Goal: Transaction & Acquisition: Purchase product/service

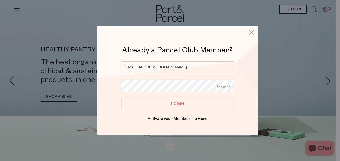
click at [184, 103] on input "Login" at bounding box center [177, 103] width 113 height 11
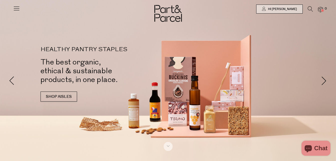
click at [11, 9] on div at bounding box center [168, 9] width 336 height 18
click at [311, 10] on icon at bounding box center [310, 9] width 5 height 6
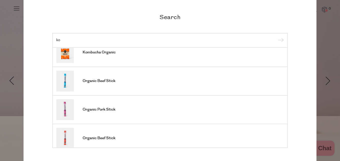
scroll to position [136, 0]
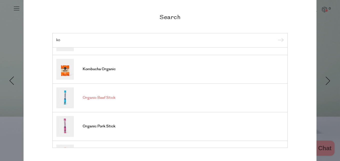
type input "ko"
click at [105, 97] on span "Organic Beef Stick" at bounding box center [99, 97] width 33 height 5
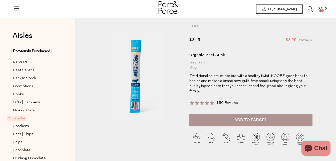
scroll to position [25, 0]
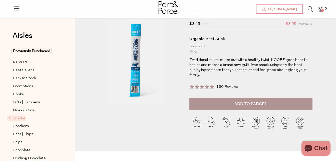
click at [244, 101] on span "Add to Parcel" at bounding box center [251, 104] width 33 height 6
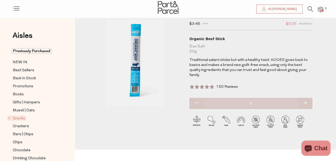
click at [305, 98] on button "button" at bounding box center [305, 103] width 14 height 11
type input "2"
click at [305, 98] on button "button" at bounding box center [305, 103] width 14 height 11
type input "3"
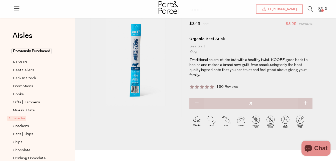
type input "3"
click at [305, 98] on button "button" at bounding box center [305, 103] width 14 height 11
type input "4"
click at [305, 98] on button "button" at bounding box center [305, 103] width 14 height 11
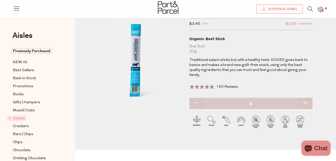
type input "5"
click at [306, 98] on button "button" at bounding box center [305, 103] width 14 height 11
type input "6"
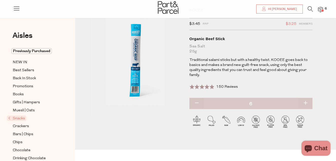
click at [306, 98] on button "button" at bounding box center [305, 103] width 14 height 11
type input "7"
click at [306, 98] on button "button" at bounding box center [305, 103] width 14 height 11
type input "8"
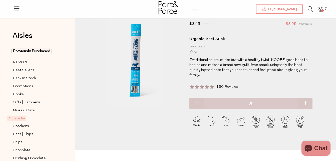
type input "8"
click at [306, 98] on button "button" at bounding box center [305, 103] width 14 height 11
type input "9"
click at [306, 98] on button "button" at bounding box center [305, 103] width 14 height 11
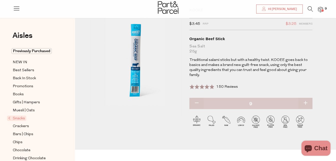
type input "10"
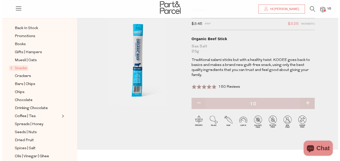
scroll to position [0, 0]
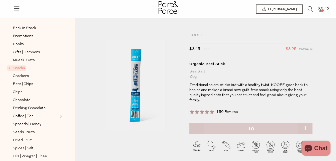
click at [308, 9] on icon at bounding box center [310, 9] width 5 height 6
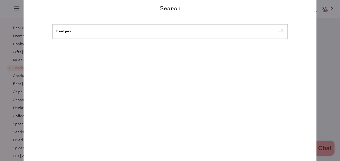
type input "beef jerky"
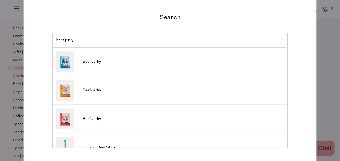
drag, startPoint x: 74, startPoint y: 41, endPoint x: 35, endPoint y: 46, distance: 39.8
click at [35, 46] on div "Search beef jerky Beef Jerky Beef Jerky Beef Jerky Organic Beef Stick Organic B…" at bounding box center [170, 80] width 293 height 184
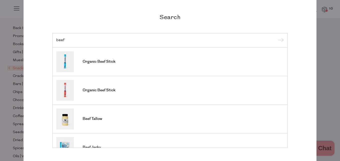
type input "beef"
click at [269, 20] on h2 "Search" at bounding box center [169, 16] width 235 height 7
click at [327, 55] on div "Search beef Organic Beef Stick Organic Beef Stick Beef Tallow Beef Jerky Beef J…" at bounding box center [170, 80] width 340 height 161
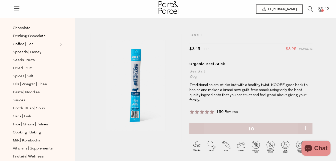
scroll to position [168, 0]
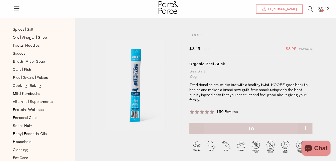
click at [278, 11] on span "Hi [PERSON_NAME]" at bounding box center [282, 9] width 30 height 4
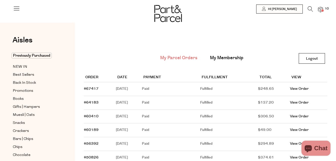
scroll to position [25, 0]
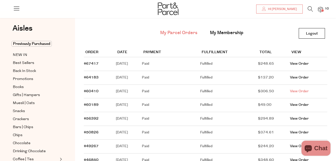
click at [306, 90] on link "View Order" at bounding box center [299, 91] width 19 height 5
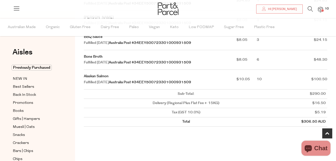
scroll to position [225, 0]
click at [100, 75] on link "Alaskan Salmon" at bounding box center [96, 75] width 25 height 5
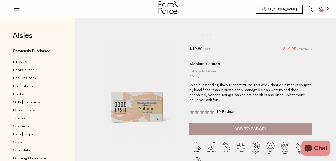
click at [264, 127] on span "Add to Parcel" at bounding box center [251, 129] width 33 height 6
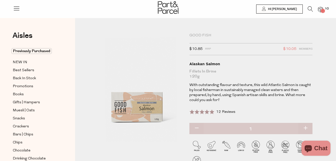
click at [306, 128] on button "button" at bounding box center [305, 128] width 14 height 11
type input "3"
click at [306, 128] on button "button" at bounding box center [305, 128] width 14 height 11
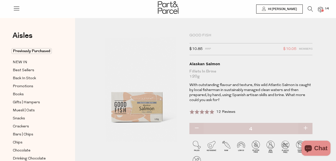
click at [306, 128] on button "button" at bounding box center [305, 128] width 14 height 11
type input "5"
click at [306, 128] on button "button" at bounding box center [305, 128] width 14 height 11
type input "6"
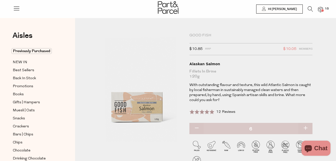
type input "6"
click at [306, 128] on button "button" at bounding box center [305, 128] width 14 height 11
type input "7"
click at [306, 128] on button "button" at bounding box center [305, 128] width 14 height 11
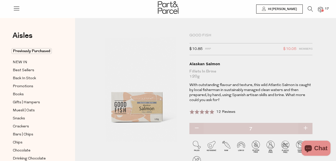
type input "8"
click at [290, 9] on span "Hi [PERSON_NAME]" at bounding box center [282, 9] width 30 height 4
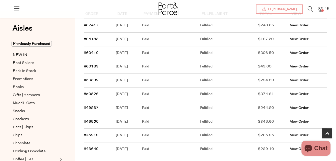
scroll to position [100, 0]
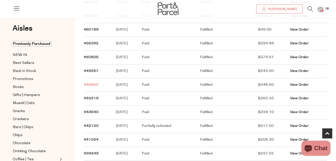
click at [93, 84] on link "#46850" at bounding box center [91, 84] width 15 height 5
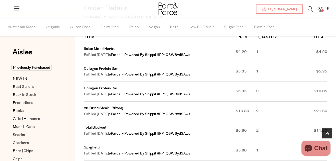
scroll to position [100, 0]
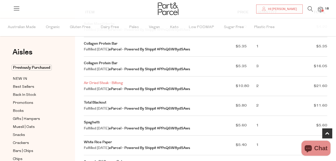
click at [103, 82] on link "Air Dried Steak - Biltong" at bounding box center [103, 82] width 39 height 5
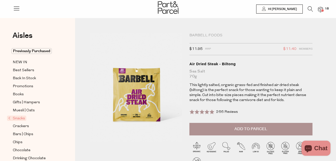
click at [257, 127] on span "Add to Parcel" at bounding box center [251, 129] width 33 height 6
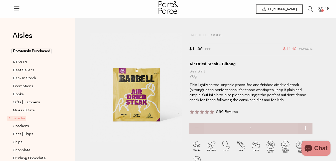
click at [308, 7] on icon at bounding box center [310, 9] width 5 height 6
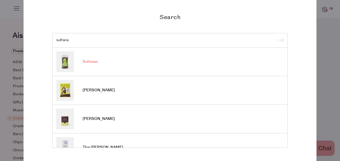
type input "sultana"
click at [85, 60] on span "Sultanas" at bounding box center [90, 61] width 15 height 5
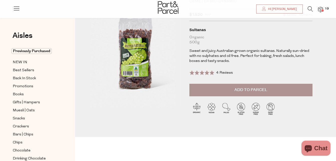
scroll to position [25, 0]
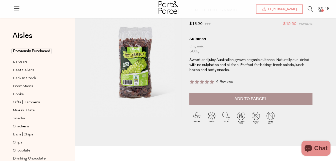
click at [246, 100] on span "Add to Parcel" at bounding box center [251, 99] width 33 height 6
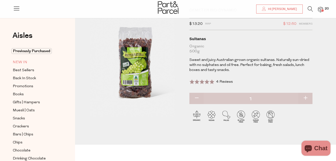
click at [21, 62] on span "NEW IN" at bounding box center [20, 62] width 15 height 6
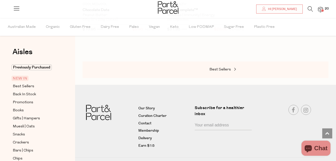
scroll to position [712, 0]
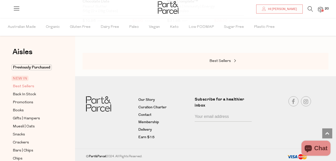
click at [26, 84] on span "Best Sellers" at bounding box center [24, 86] width 22 height 6
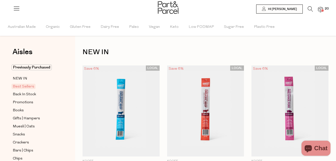
type input "10"
type input "8"
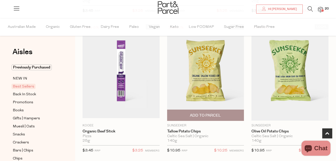
scroll to position [175, 0]
click at [200, 89] on img at bounding box center [205, 72] width 77 height 96
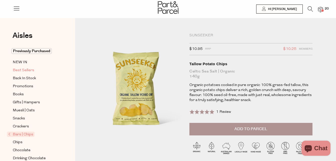
click at [22, 69] on span "Best Sellers" at bounding box center [24, 70] width 22 height 6
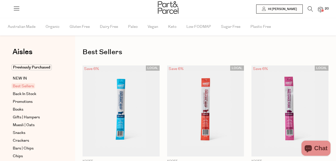
type input "10"
type input "8"
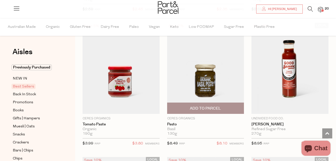
scroll to position [1151, 0]
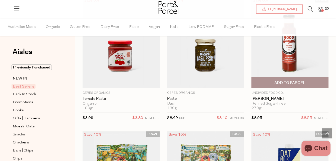
click at [299, 81] on span "Add To Parcel" at bounding box center [290, 82] width 31 height 5
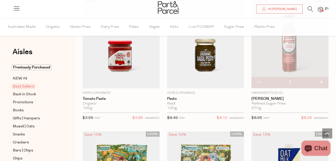
click at [325, 82] on button "button" at bounding box center [321, 82] width 14 height 11
type input "2"
click at [321, 81] on button "button" at bounding box center [321, 82] width 14 height 11
type input "3"
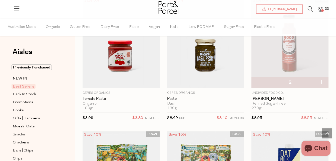
type input "3"
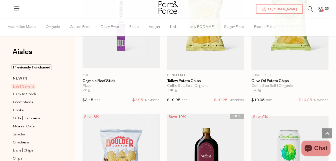
click at [309, 11] on icon at bounding box center [310, 9] width 5 height 6
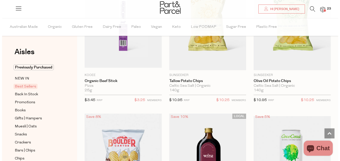
scroll to position [227, 0]
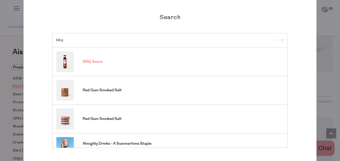
type input "bbq"
click at [93, 62] on span "BBQ Sauce" at bounding box center [93, 61] width 20 height 5
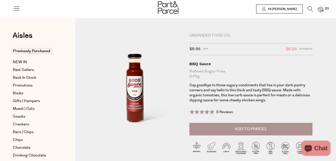
click at [259, 129] on span "Add to Parcel" at bounding box center [251, 129] width 33 height 6
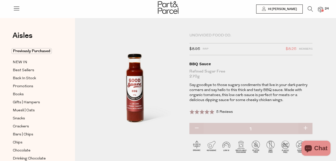
click at [306, 130] on button "button" at bounding box center [305, 128] width 14 height 11
type input "2"
click at [306, 129] on button "button" at bounding box center [305, 128] width 14 height 11
type input "3"
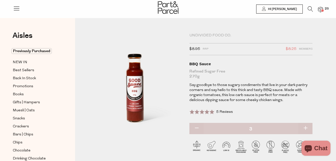
type input "3"
click at [28, 69] on span "Best Sellers" at bounding box center [24, 70] width 22 height 6
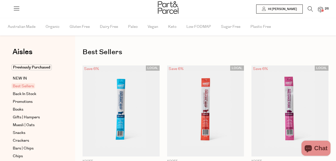
type input "10"
type input "8"
type input "3"
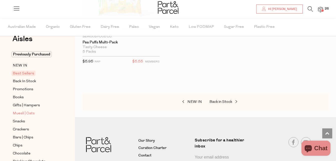
scroll to position [25, 0]
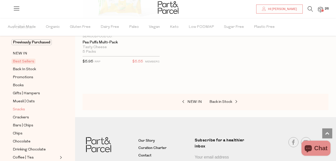
click at [24, 108] on span "Snacks" at bounding box center [19, 109] width 12 height 6
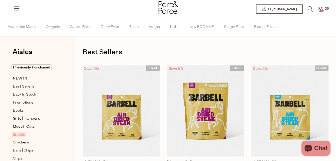
type input "10"
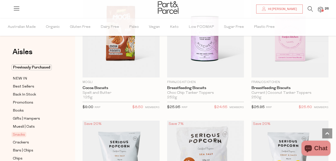
scroll to position [1702, 0]
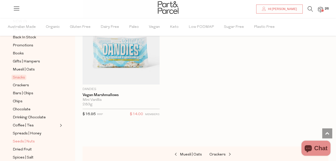
scroll to position [75, 0]
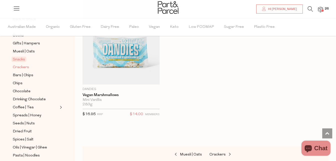
click at [23, 64] on span "Crackers" at bounding box center [21, 67] width 16 height 6
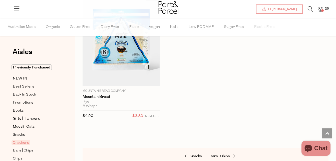
scroll to position [75, 0]
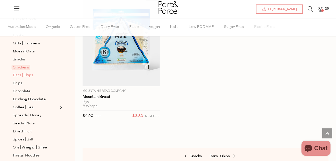
click at [21, 74] on span "Bars | Chips" at bounding box center [23, 75] width 21 height 6
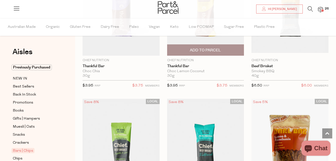
scroll to position [876, 0]
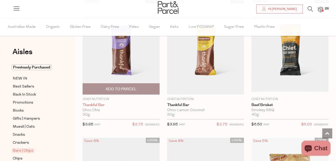
click at [94, 103] on link "Thankful Bar" at bounding box center [121, 105] width 77 height 5
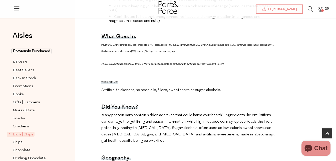
scroll to position [250, 0]
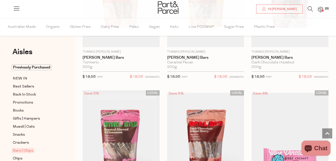
scroll to position [1251, 0]
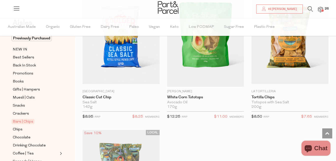
scroll to position [75, 0]
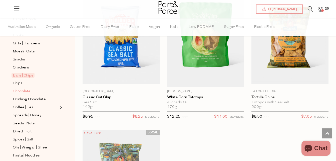
click at [21, 88] on span "Chocolate" at bounding box center [22, 91] width 18 height 6
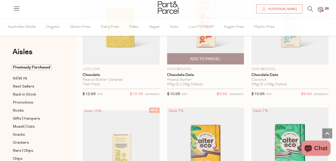
scroll to position [501, 0]
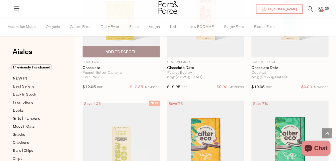
click at [116, 53] on span "Add To Parcel" at bounding box center [121, 51] width 31 height 5
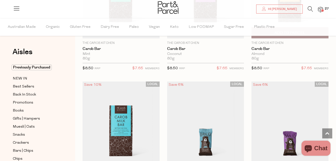
scroll to position [2103, 0]
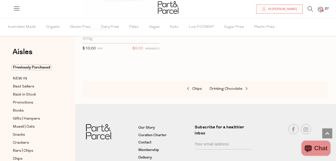
scroll to position [125, 0]
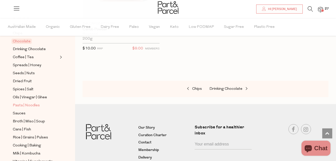
click at [34, 102] on span "Pasta | Noodles" at bounding box center [26, 105] width 27 height 6
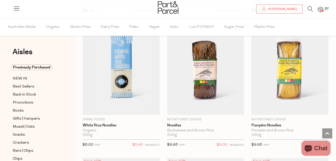
scroll to position [1802, 0]
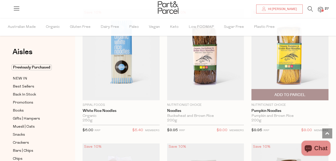
click at [292, 92] on span "Add To Parcel" at bounding box center [290, 94] width 31 height 5
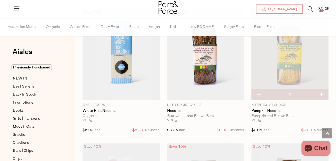
click at [324, 91] on button "button" at bounding box center [321, 94] width 14 height 11
type input "2"
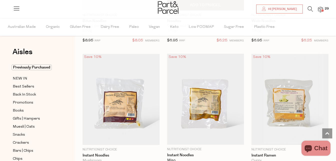
scroll to position [2027, 0]
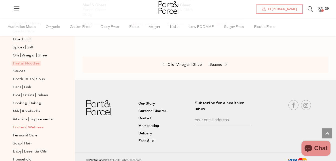
scroll to position [198, 0]
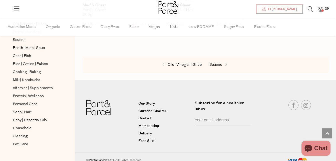
click at [309, 9] on icon at bounding box center [310, 9] width 5 height 6
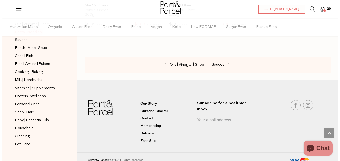
scroll to position [2608, 0]
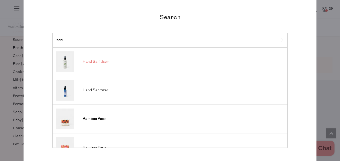
type input "sani"
click at [99, 60] on span "Hand Sanitiser" at bounding box center [96, 61] width 26 height 5
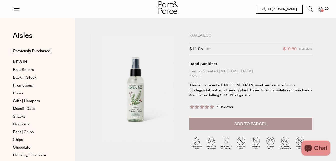
click at [242, 126] on span "Add to Parcel" at bounding box center [251, 124] width 33 height 6
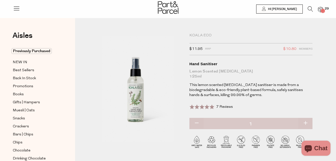
click at [306, 122] on button "button" at bounding box center [305, 123] width 14 height 11
type input "2"
click at [324, 8] on span "31" at bounding box center [327, 9] width 7 height 5
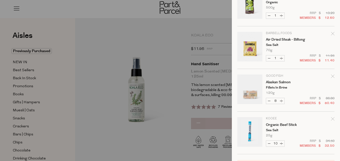
scroll to position [275, 0]
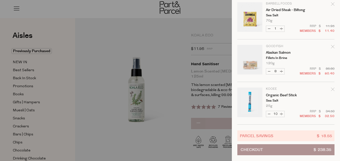
click at [281, 144] on button "Checkout $ 238.35" at bounding box center [285, 149] width 97 height 11
